Goal: Find specific page/section: Find specific page/section

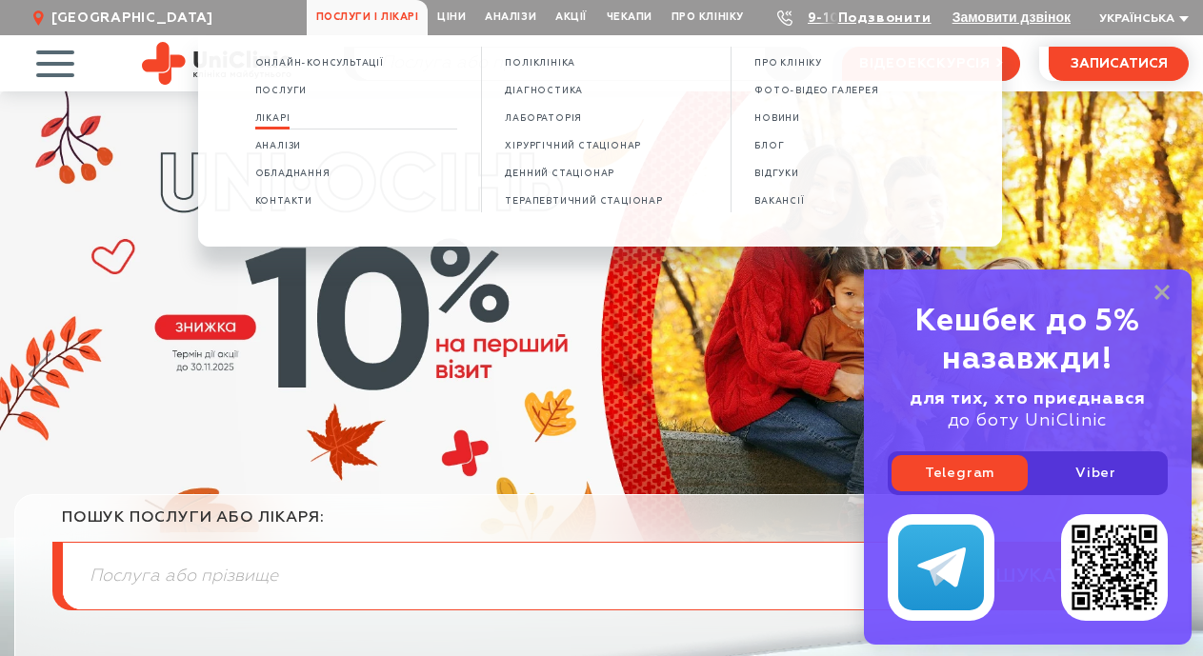
click at [277, 117] on span "Лікарі" at bounding box center [272, 118] width 35 height 10
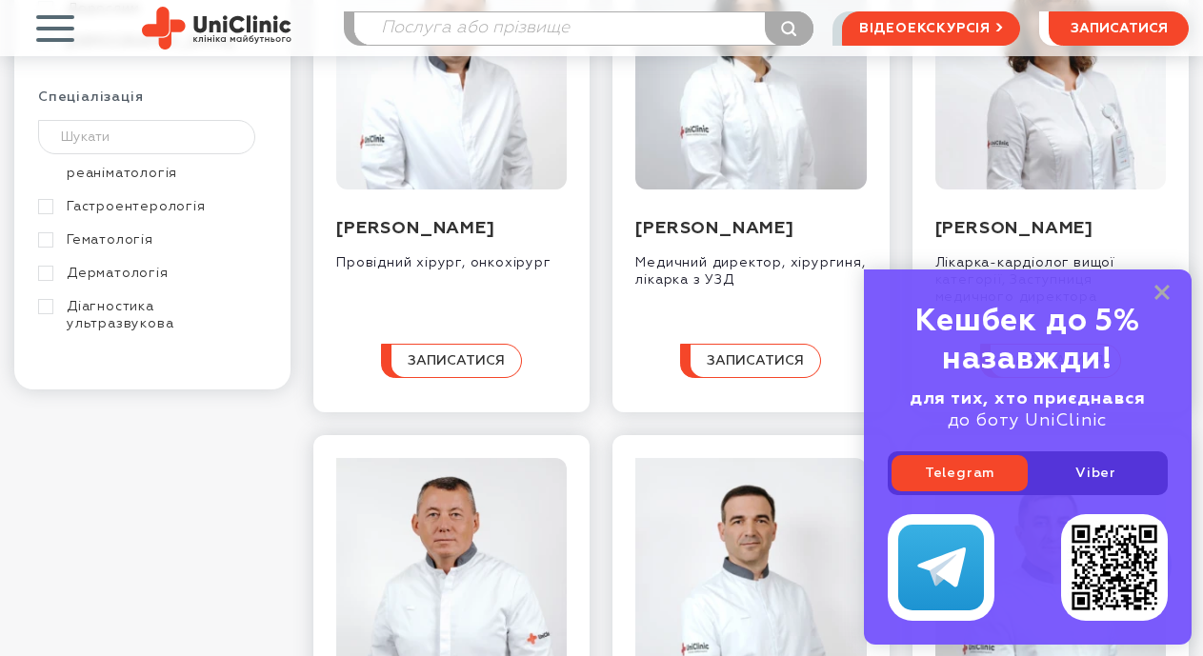
scroll to position [117, 0]
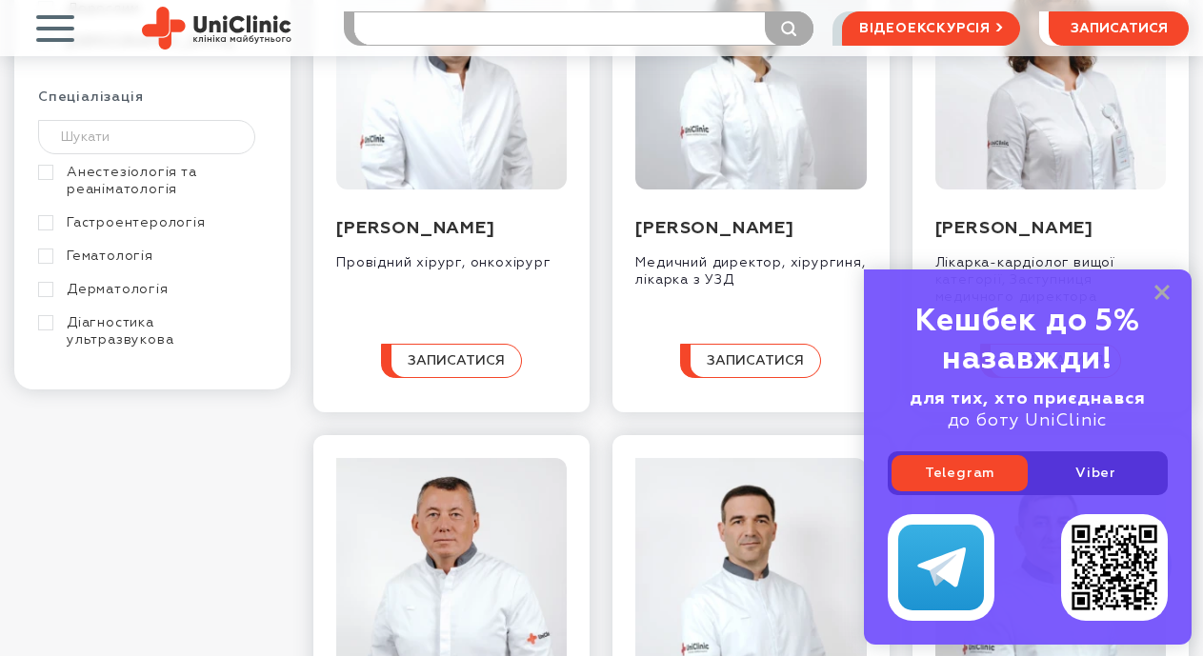
click at [397, 29] on input "search" at bounding box center [583, 28] width 458 height 32
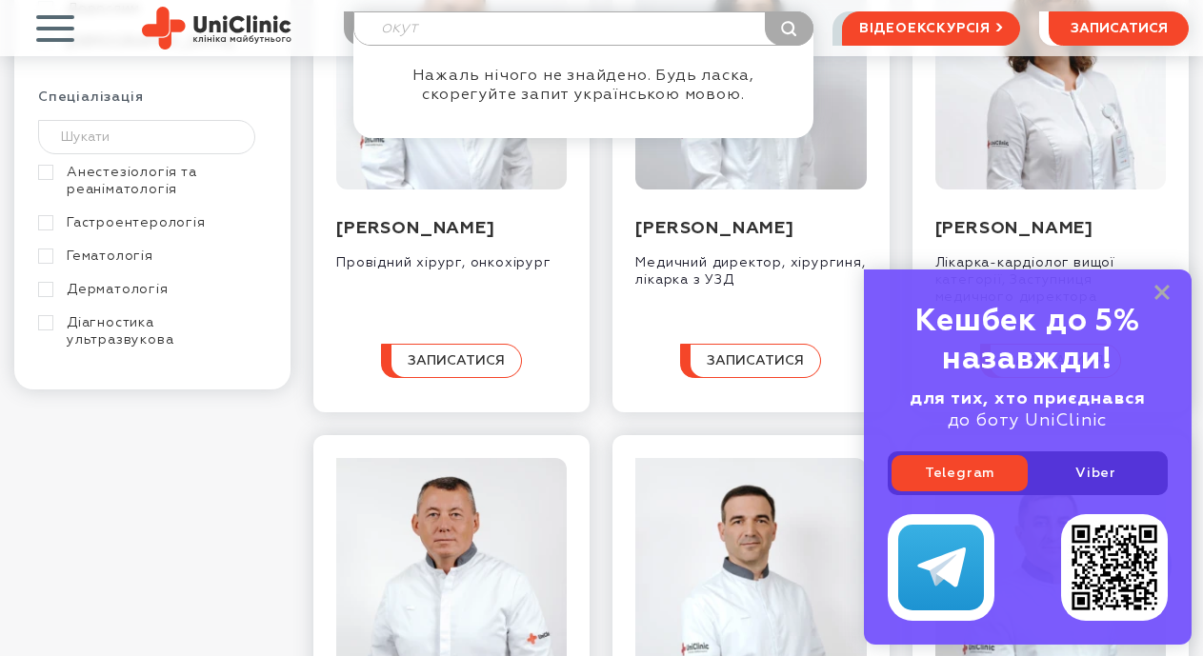
click at [424, 29] on input "окут" at bounding box center [583, 28] width 458 height 32
type input "о"
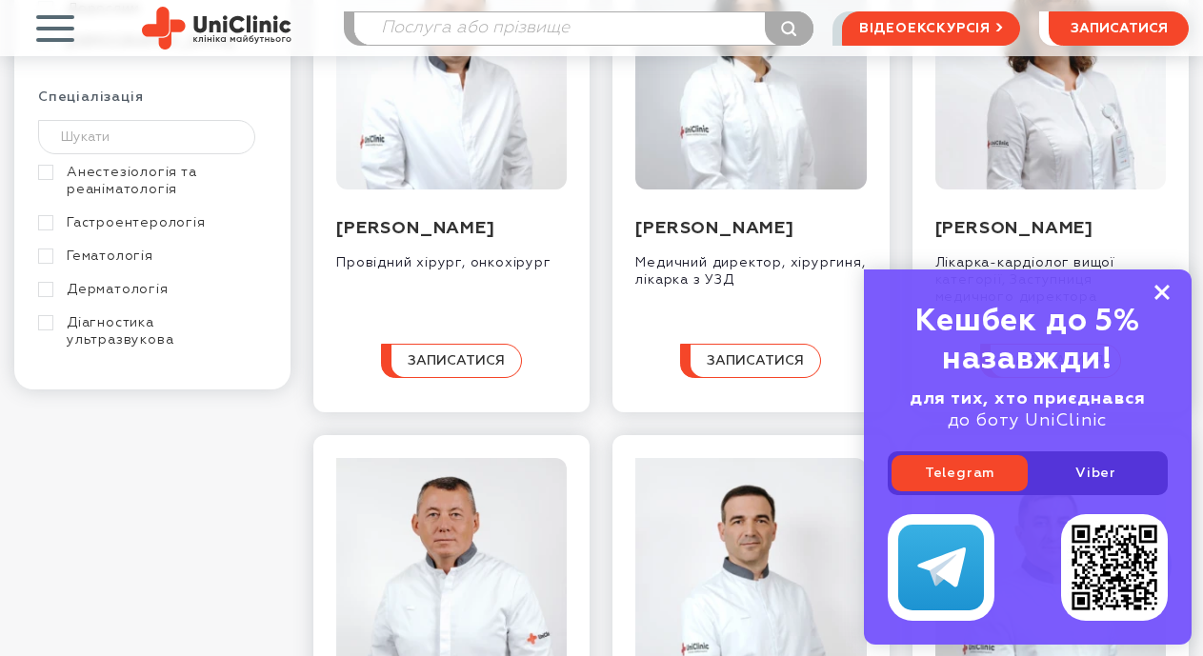
click at [1162, 283] on div "Кешбек до 5% назавжди! для тих, хто приєднався до боту UniClinic Telegram Viber" at bounding box center [1028, 457] width 328 height 375
click at [1160, 289] on rect at bounding box center [1162, 292] width 15 height 15
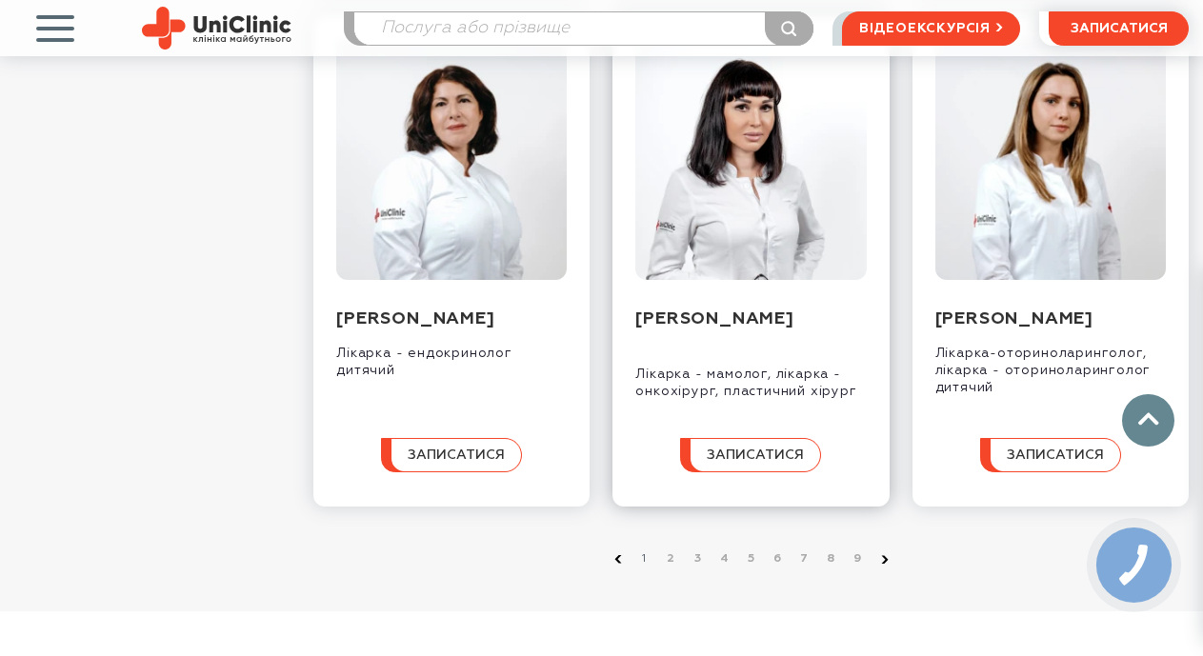
scroll to position [2096, 0]
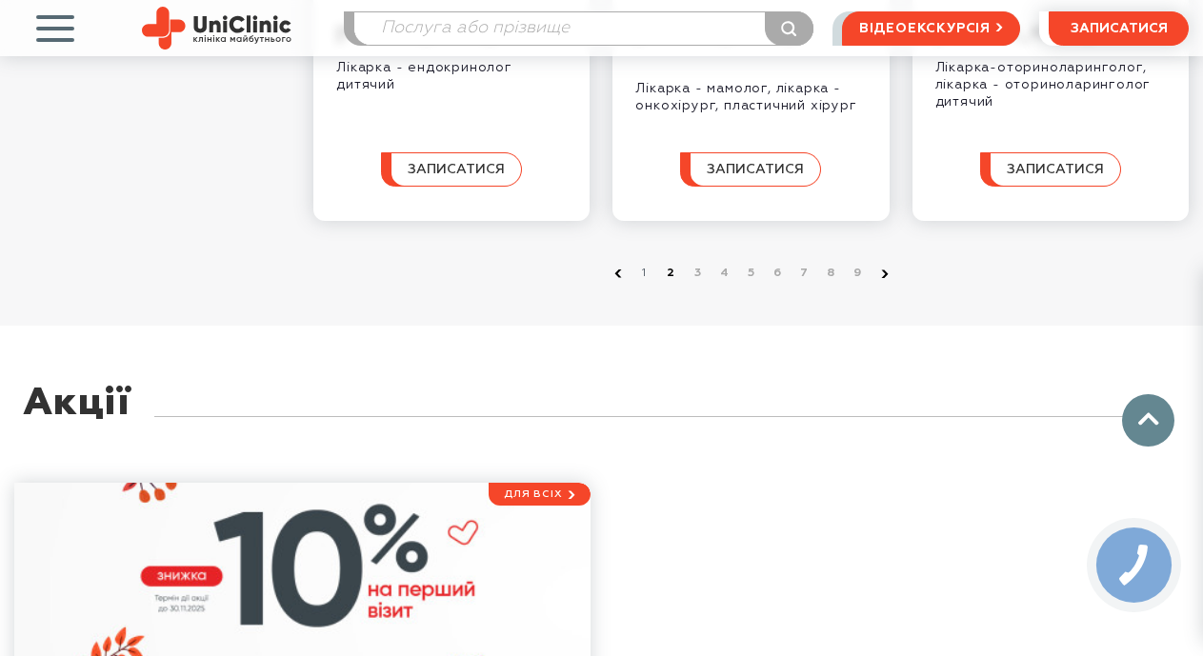
click at [672, 283] on link "2" at bounding box center [671, 273] width 19 height 19
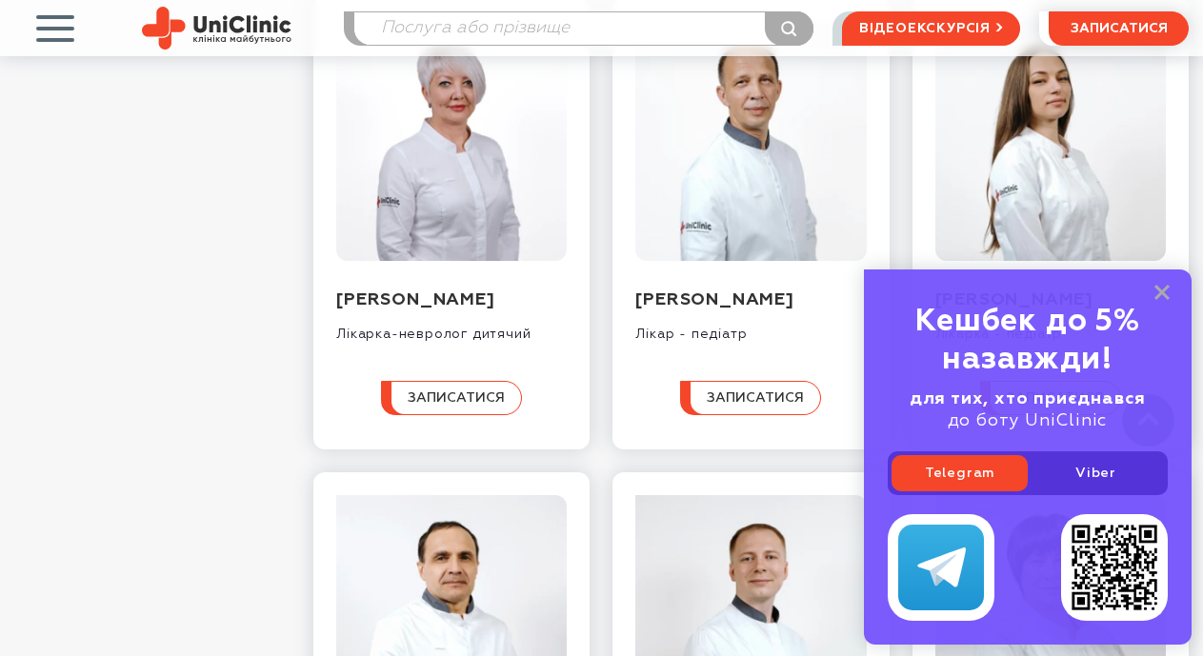
scroll to position [1238, 0]
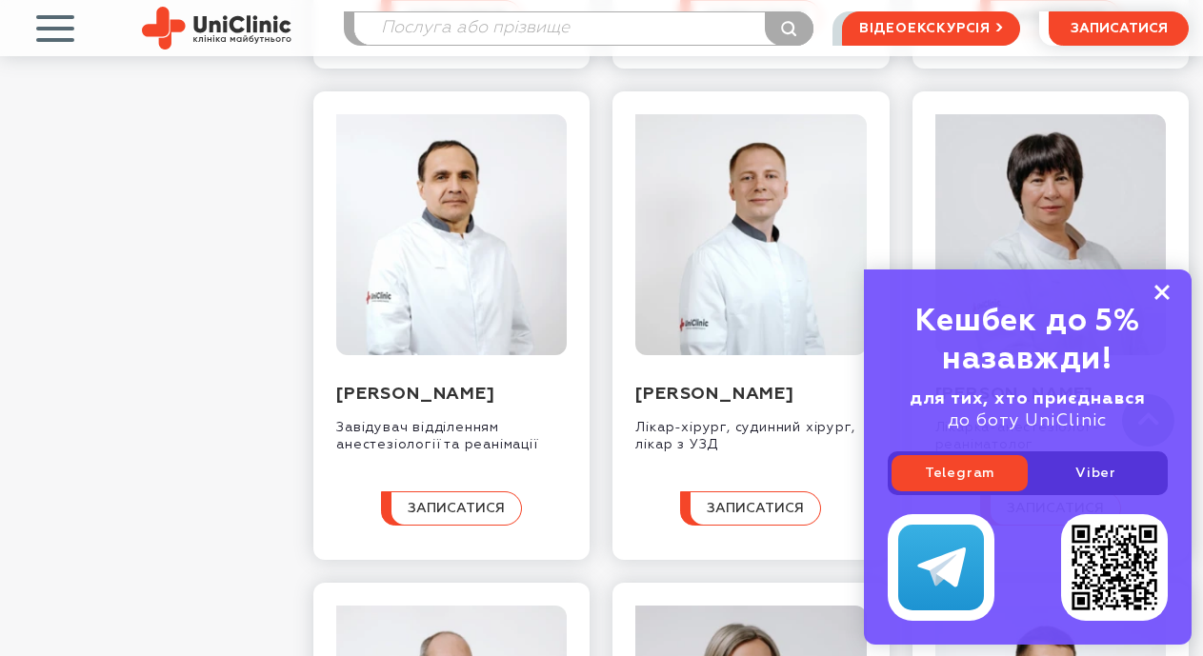
click at [1164, 289] on rect at bounding box center [1162, 292] width 15 height 15
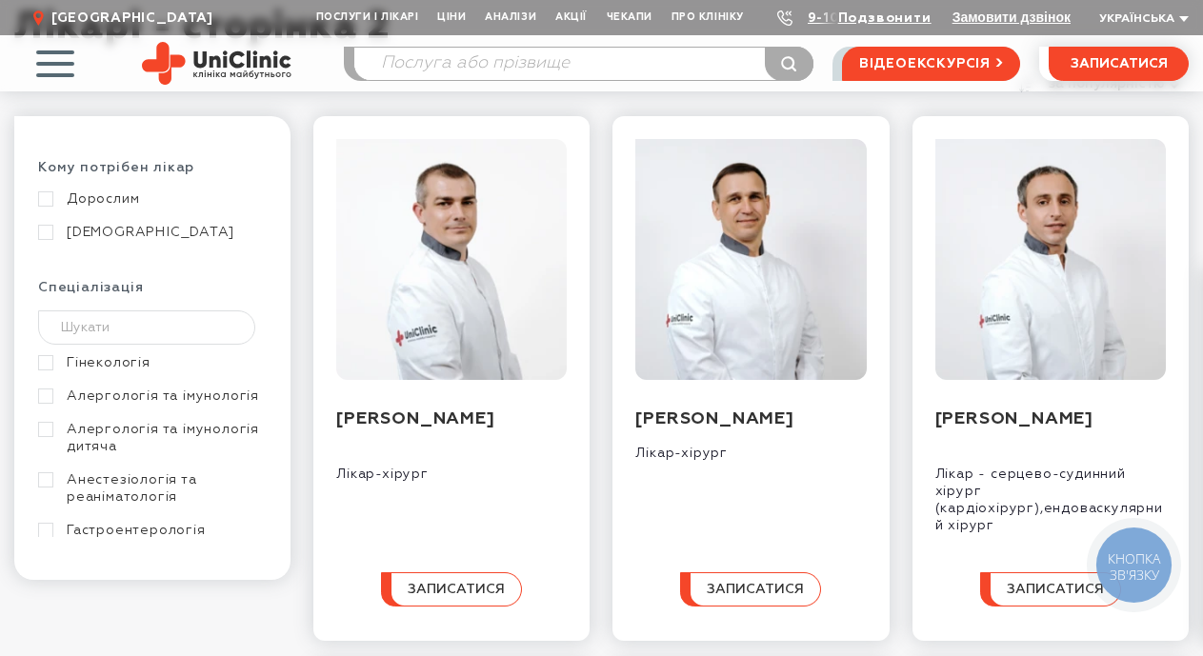
scroll to position [0, 0]
